Goal: Information Seeking & Learning: Understand process/instructions

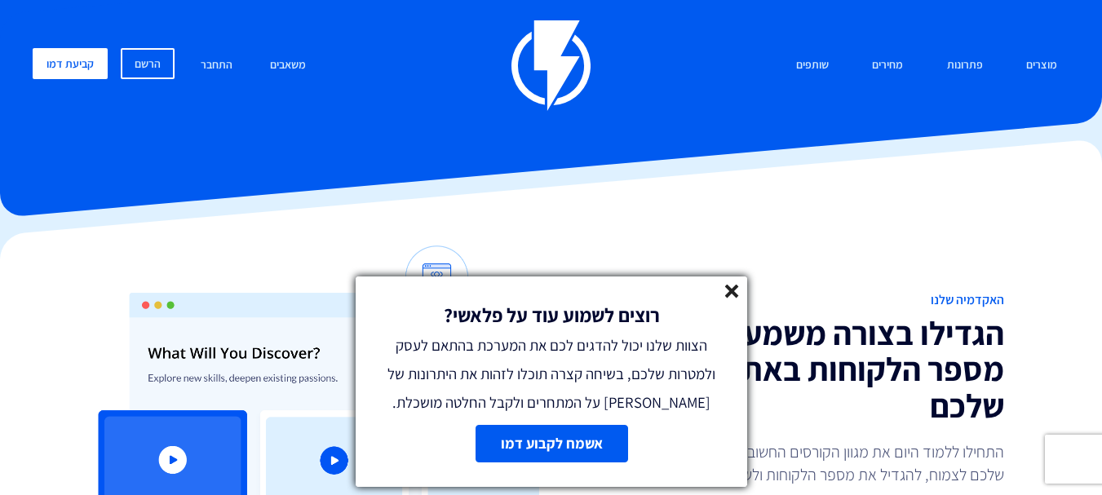
click at [729, 286] on icon at bounding box center [732, 292] width 14 height 14
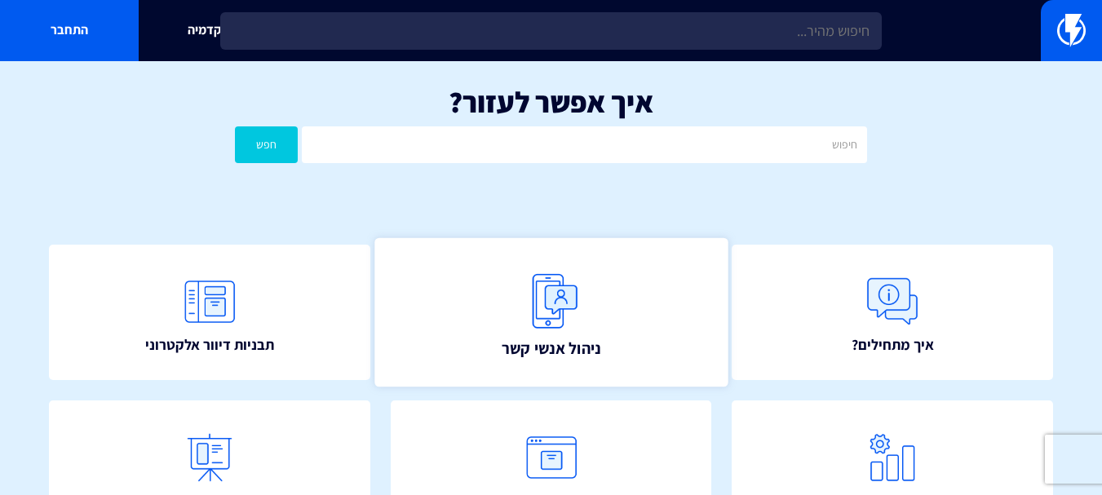
click at [595, 308] on link "ניהול אנשי קשר" at bounding box center [550, 311] width 353 height 149
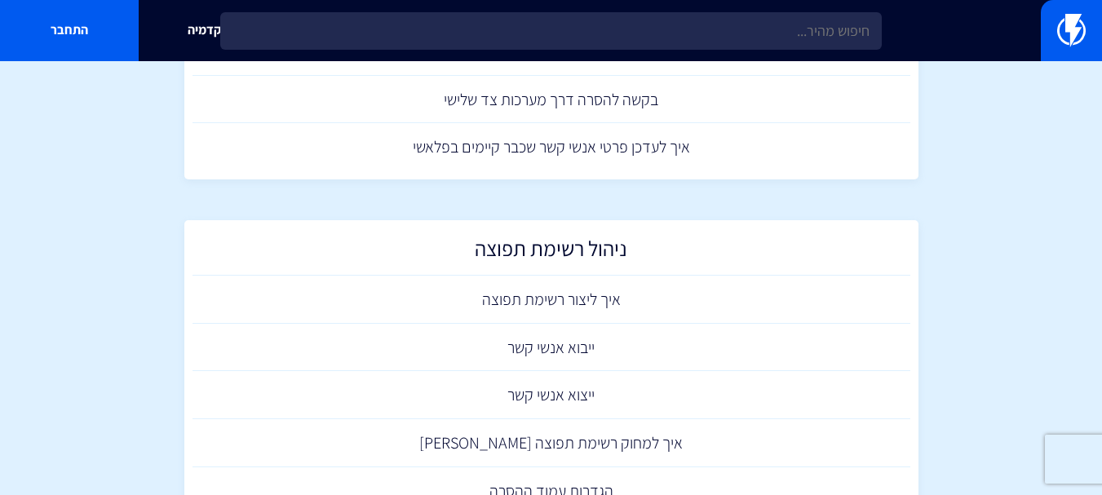
scroll to position [408, 0]
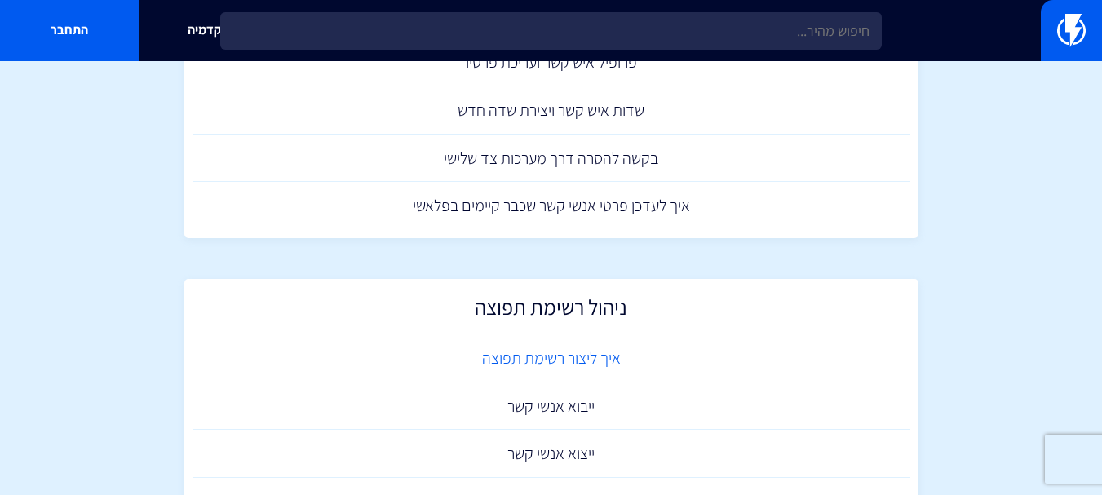
click at [586, 352] on link "איך ליצור רשימת תפוצה" at bounding box center [552, 359] width 718 height 48
